Goal: Find specific page/section

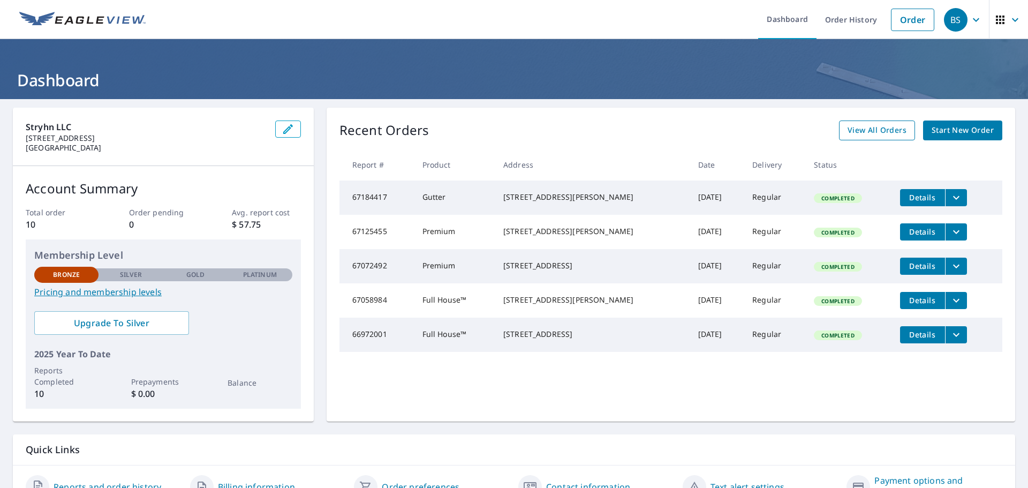
click at [861, 131] on span "View All Orders" at bounding box center [877, 130] width 59 height 13
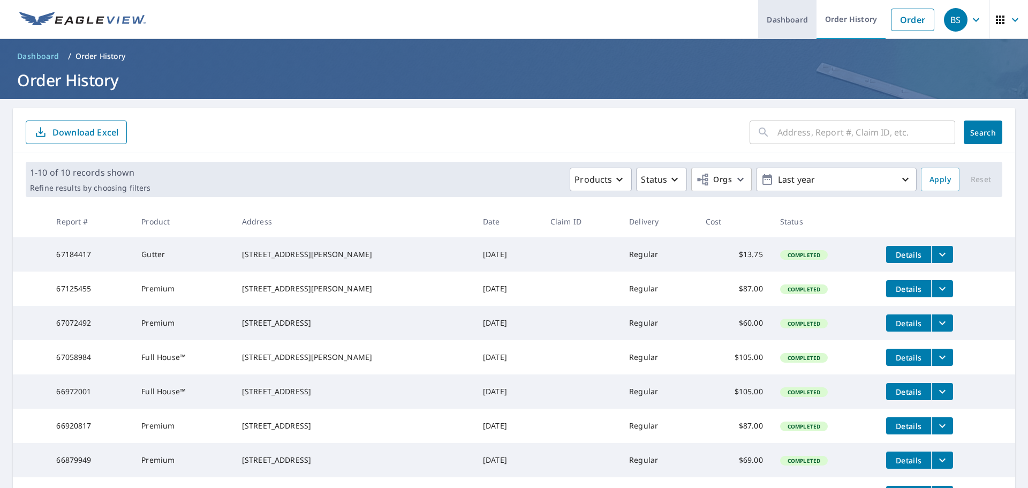
click at [779, 21] on link "Dashboard" at bounding box center [787, 19] width 58 height 39
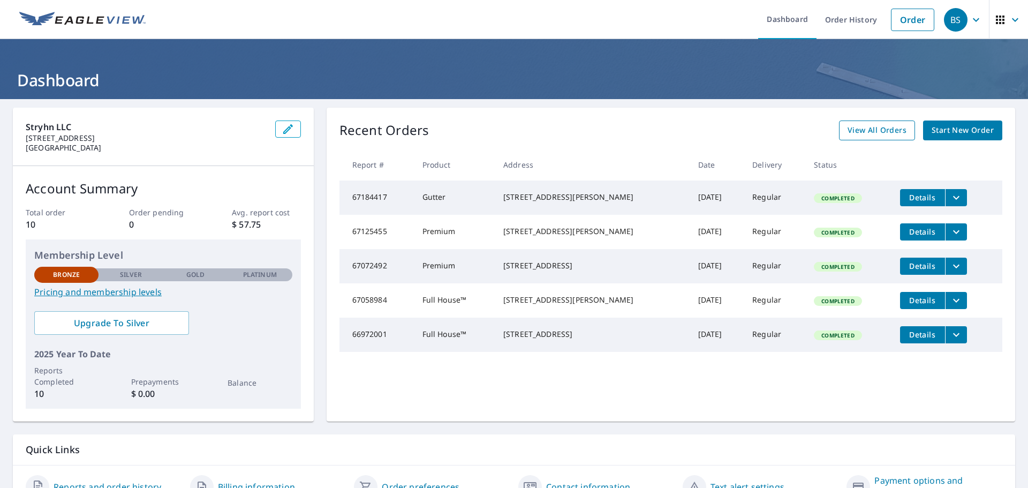
click at [862, 132] on span "View All Orders" at bounding box center [877, 130] width 59 height 13
